Goal: Communication & Community: Ask a question

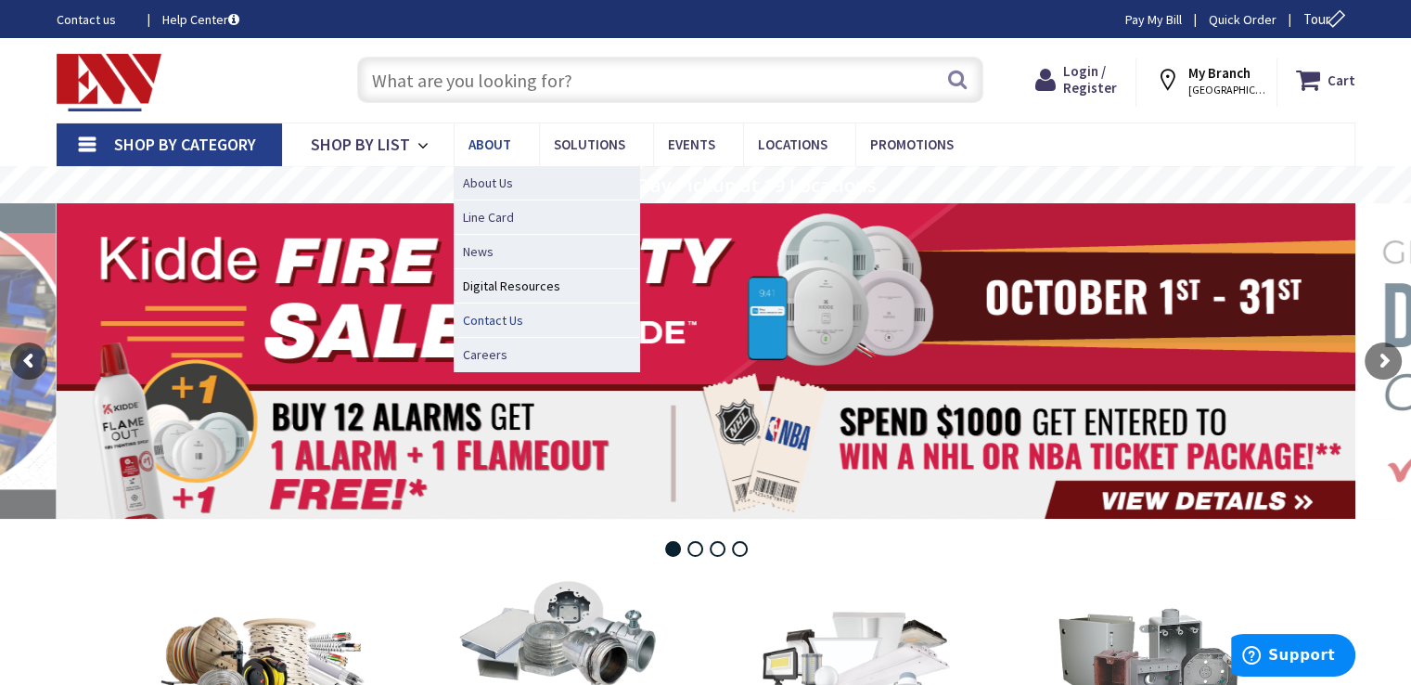
click at [505, 319] on span "Contact Us" at bounding box center [493, 320] width 60 height 19
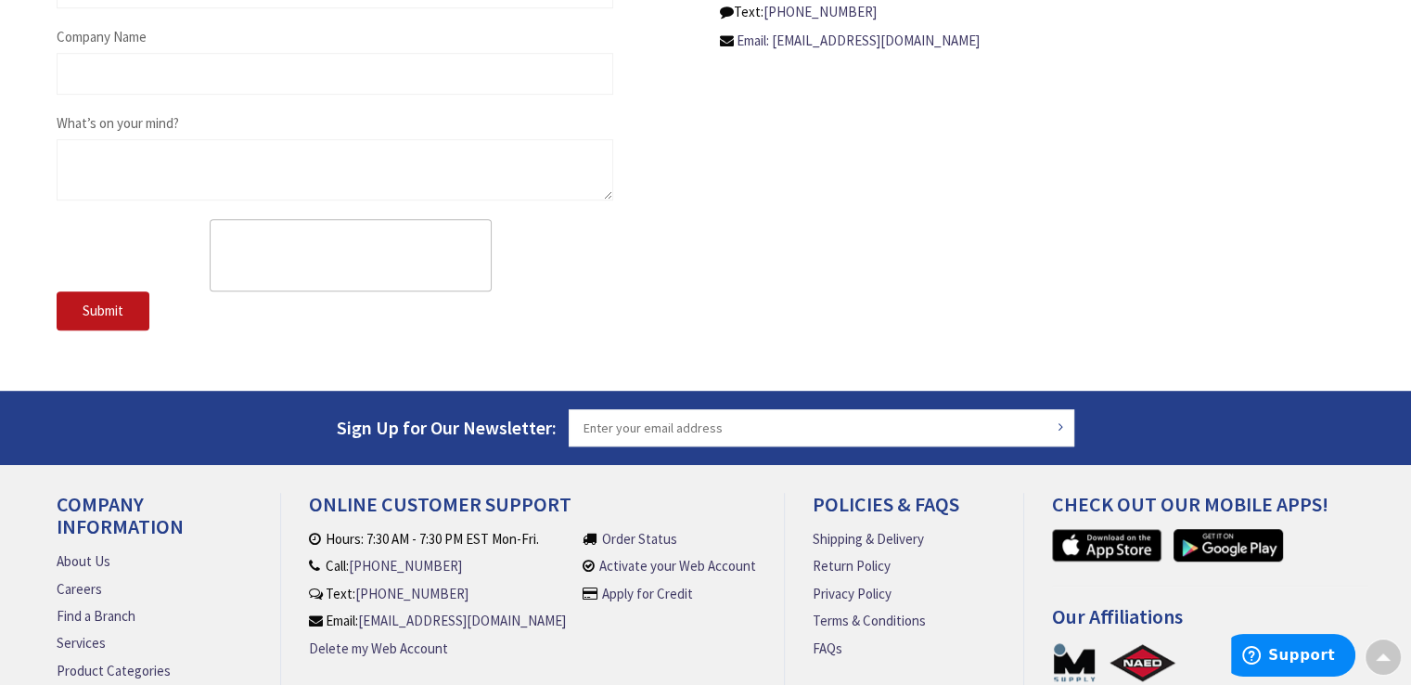
scroll to position [1076, 0]
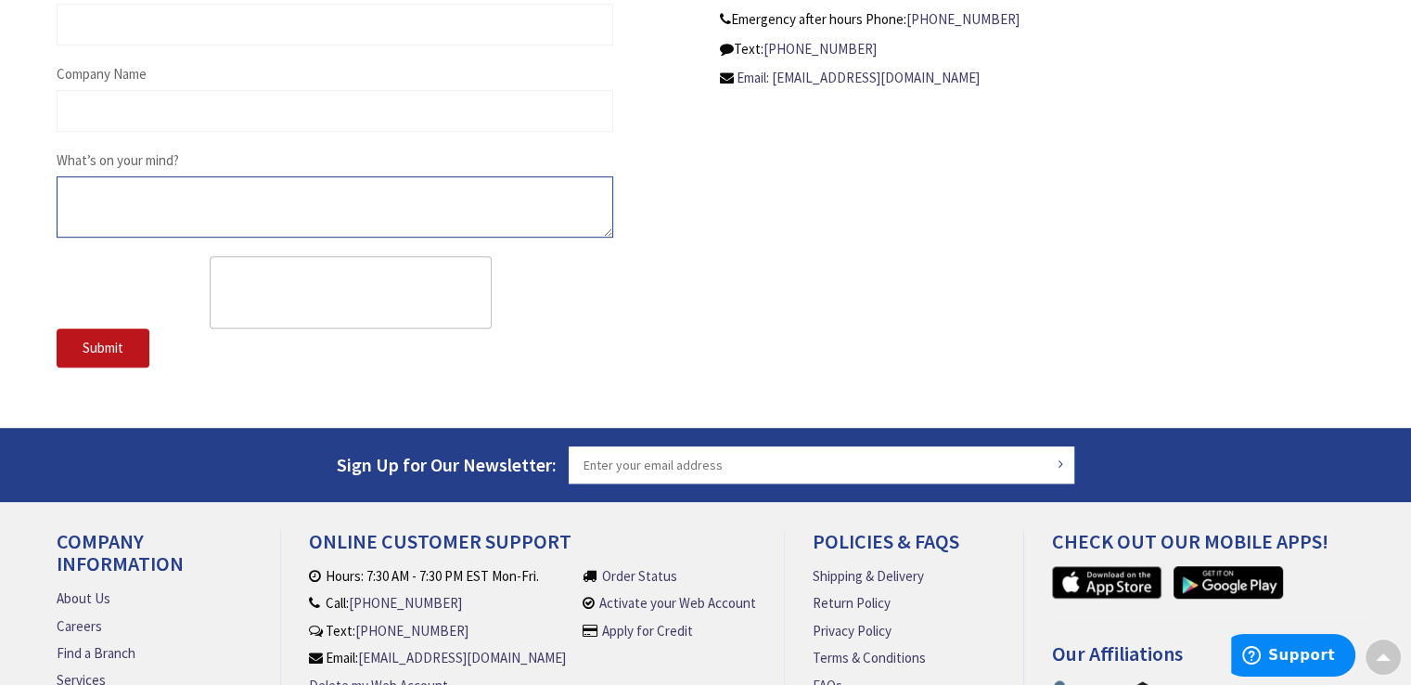
click at [371, 208] on textarea "What’s on your mind?" at bounding box center [335, 206] width 557 height 61
type textarea "v"
click at [371, 208] on textarea "v" at bounding box center [335, 206] width 557 height 61
paste textarea "Reviewing acquisition prospects"
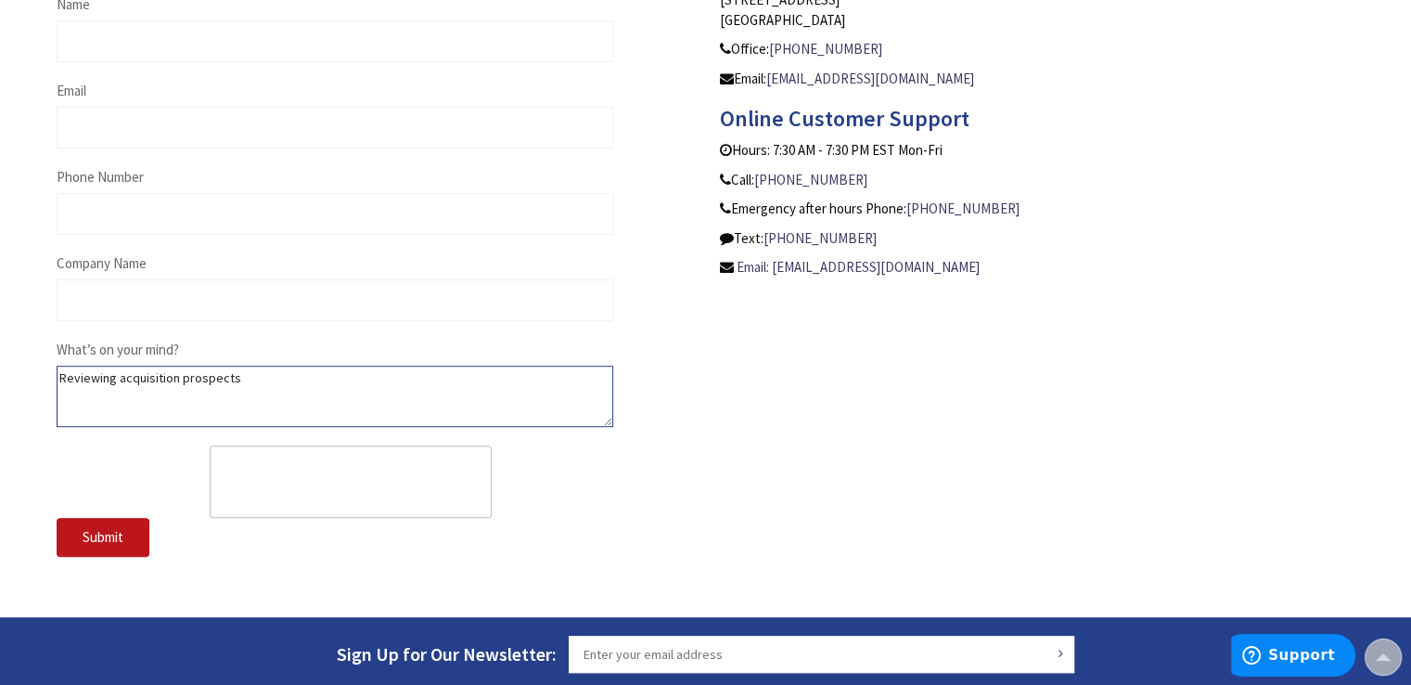
scroll to position [892, 0]
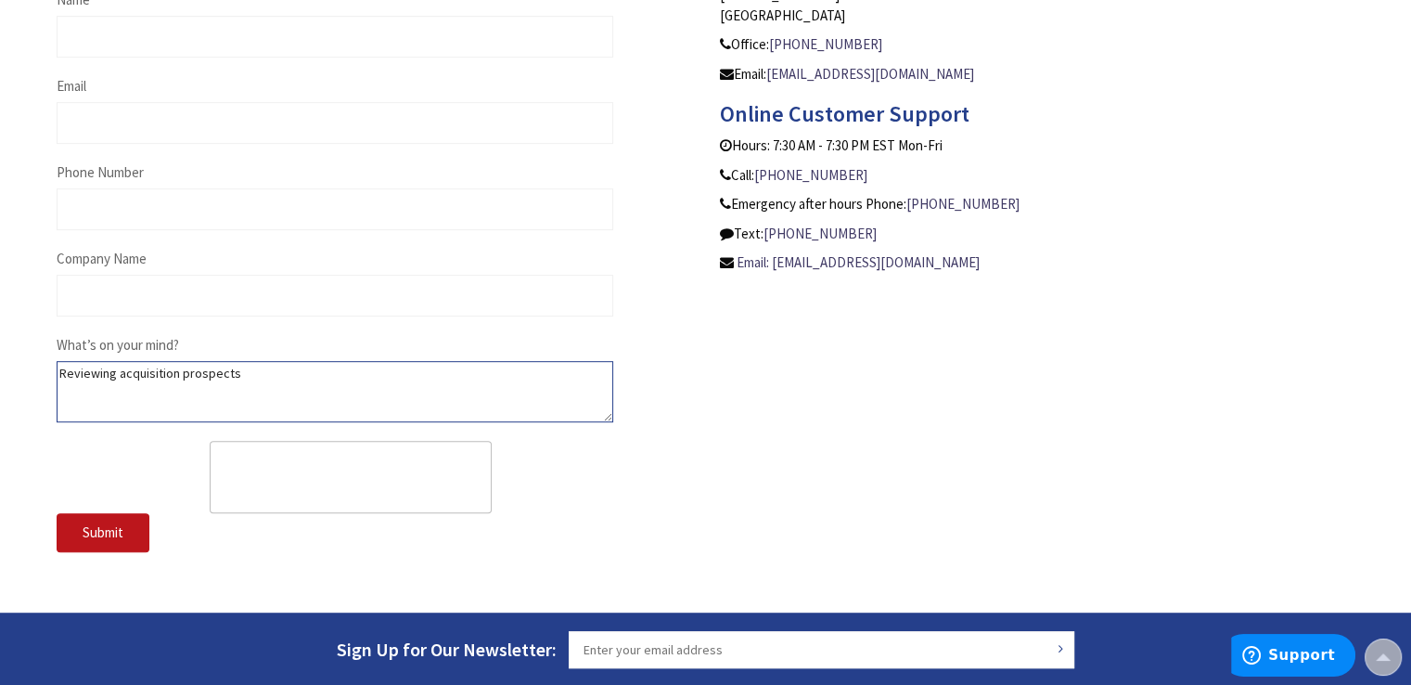
type textarea "Reviewing acquisition prospects"
click at [238, 77] on div "Email" at bounding box center [335, 110] width 557 height 68
click at [204, 117] on input "Email" at bounding box center [335, 123] width 557 height 42
type input "[EMAIL_ADDRESS][DOMAIN_NAME]"
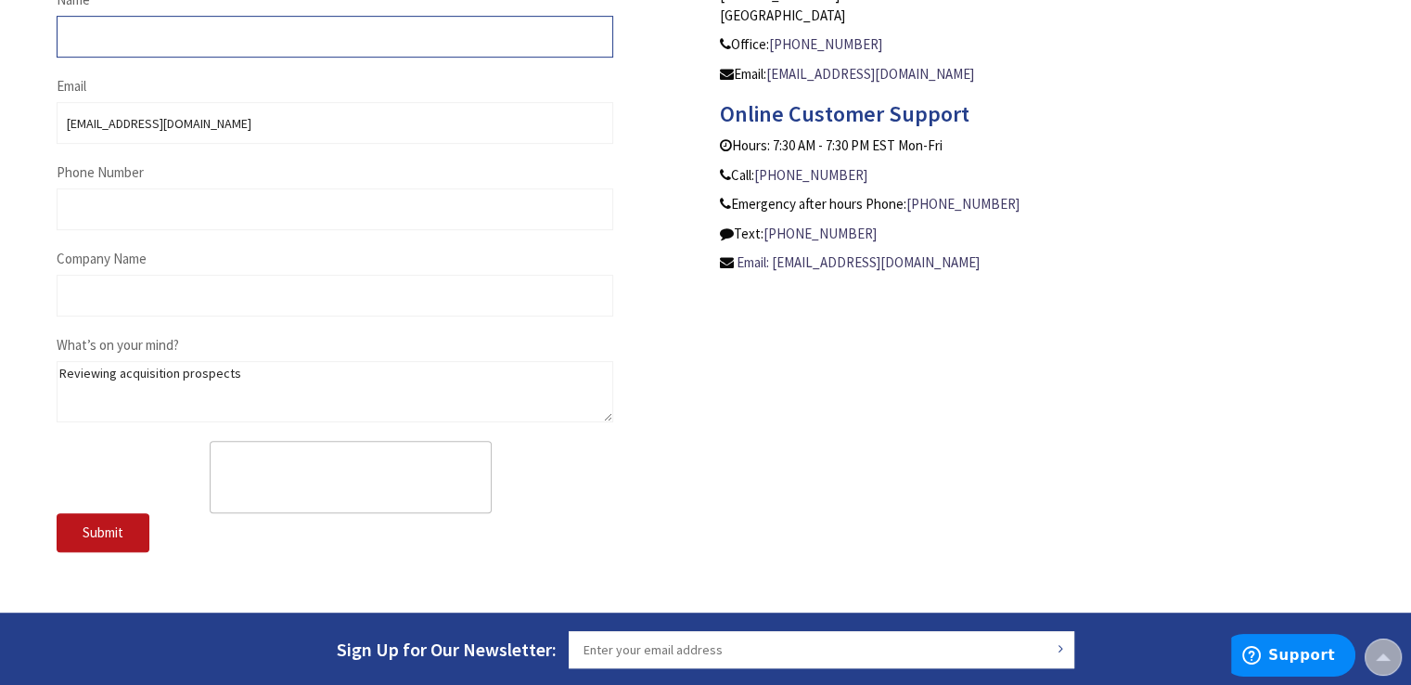
type input "[PERSON_NAME]"
type input "8704426787"
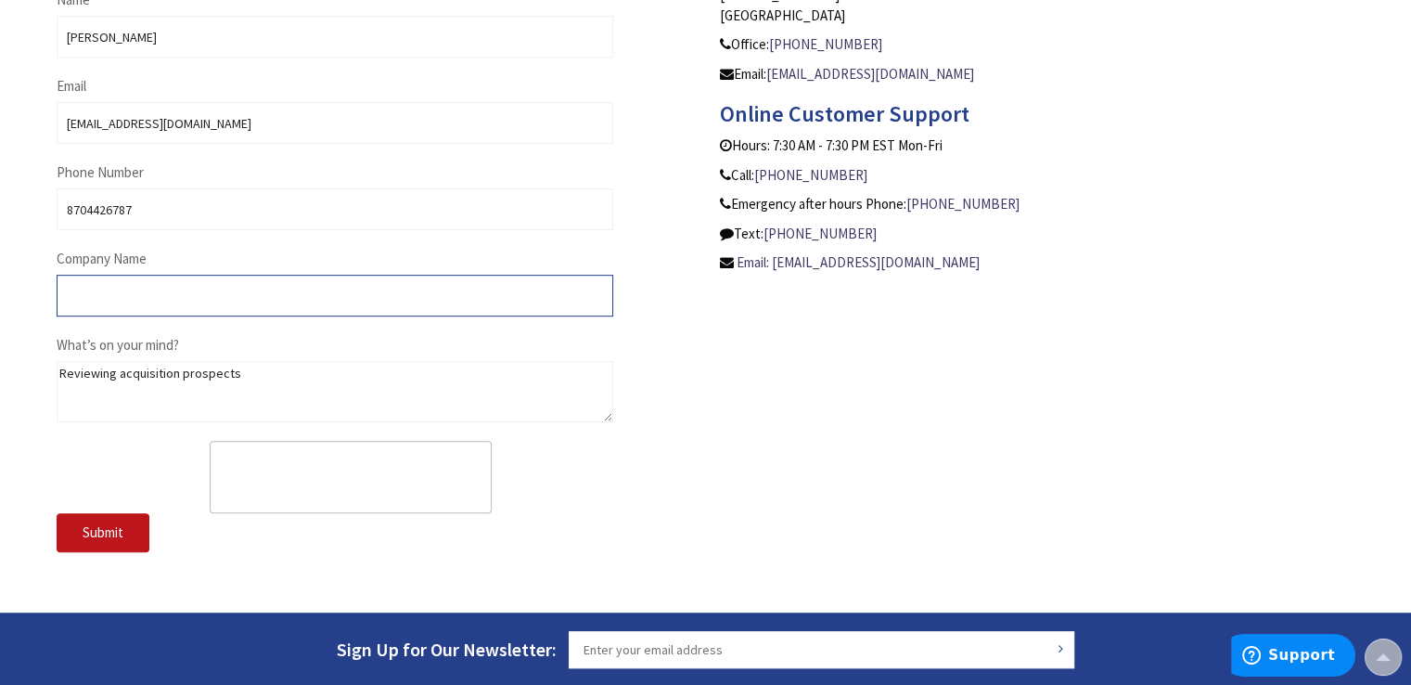
type input "lakelaned,plastics"
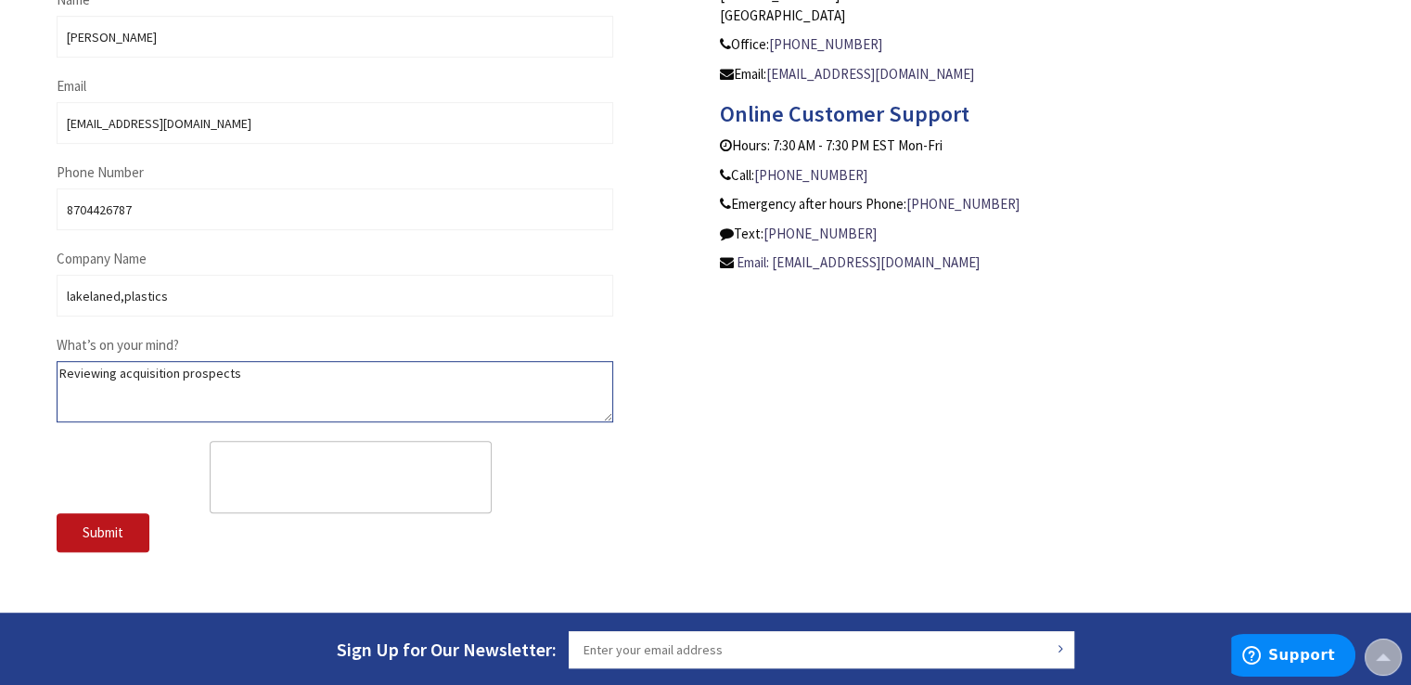
click at [148, 387] on textarea "Reviewing acquisition prospects" at bounding box center [335, 391] width 557 height 61
click at [390, 518] on div "Submit" at bounding box center [335, 532] width 557 height 39
click at [352, 385] on textarea "What’s on your mind?" at bounding box center [335, 391] width 557 height 61
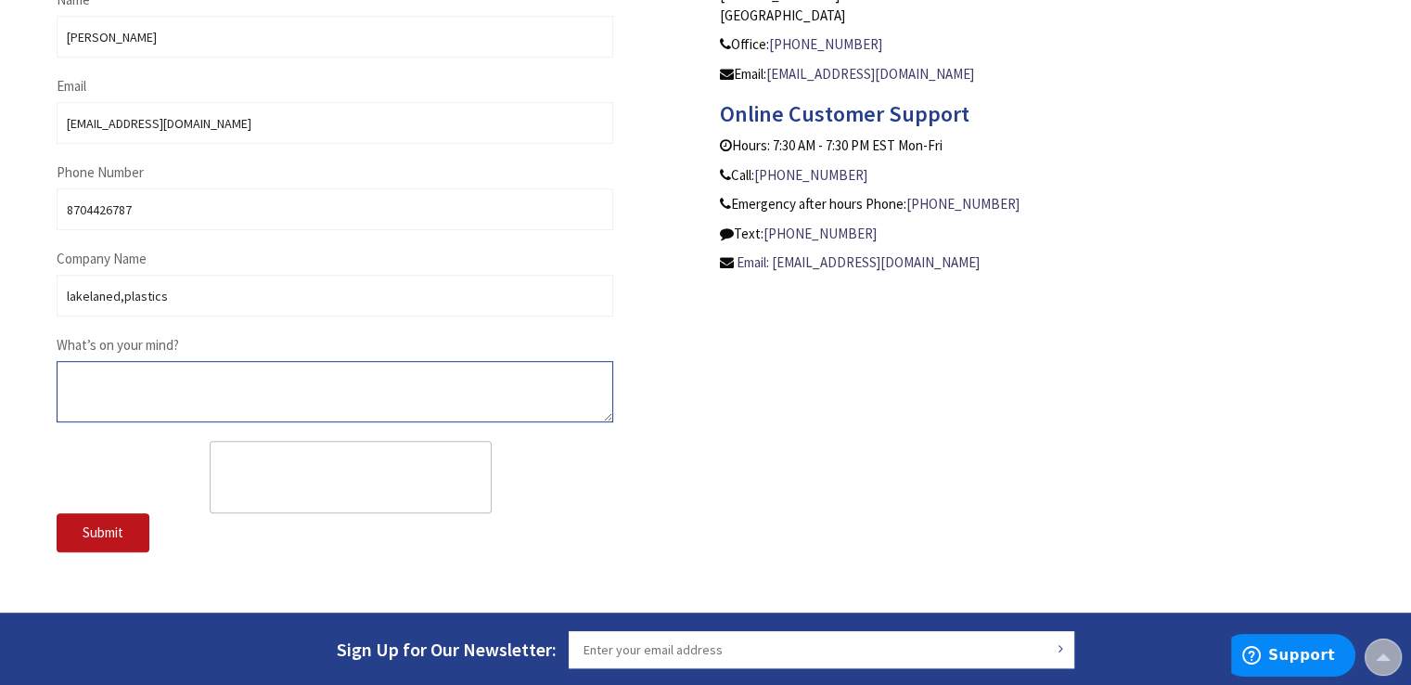
paste textarea "Hello, I am reaching out to inquire about potentially working with your company…"
type textarea "Hello, I am reaching out to inquire about potentially working with your company…"
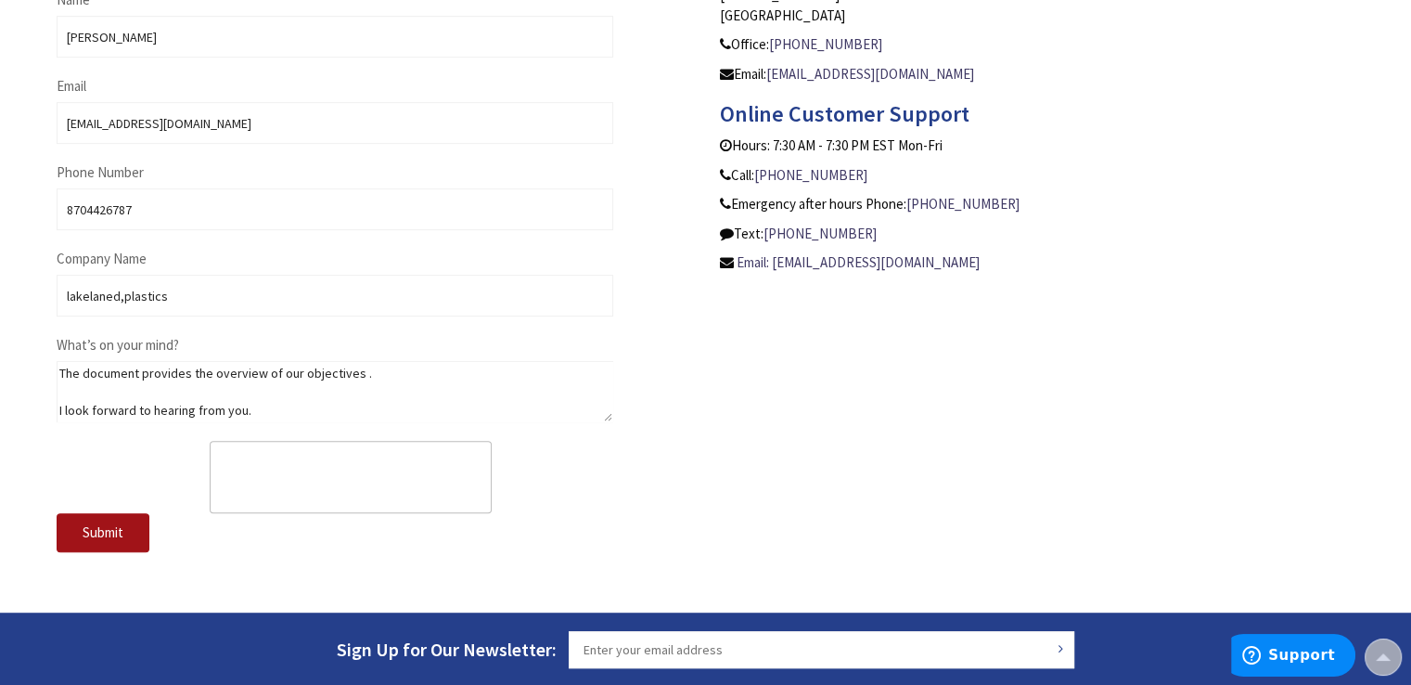
click at [123, 532] on button "Submit" at bounding box center [103, 532] width 93 height 39
